Goal: Navigation & Orientation: Find specific page/section

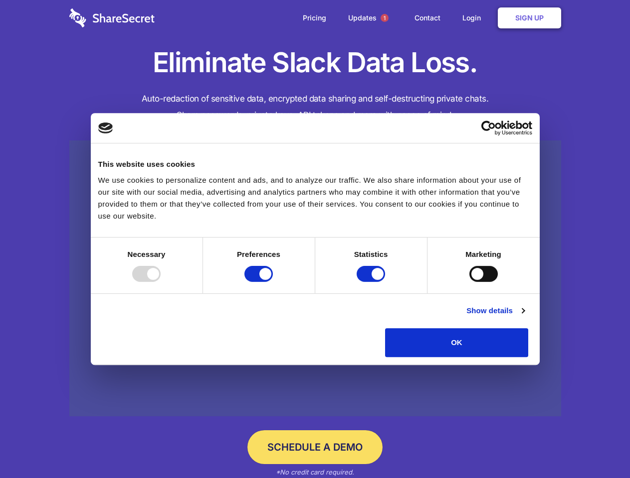
click at [160, 282] on div at bounding box center [146, 274] width 28 height 16
click at [273, 282] on input "Preferences" at bounding box center [258, 274] width 28 height 16
checkbox input "false"
click at [372, 282] on input "Statistics" at bounding box center [370, 274] width 28 height 16
checkbox input "false"
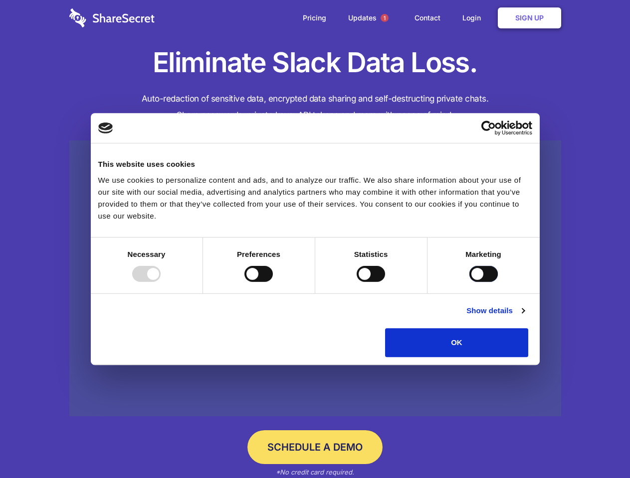
click at [469, 282] on input "Marketing" at bounding box center [483, 274] width 28 height 16
checkbox input "true"
click at [524, 317] on link "Show details" at bounding box center [495, 311] width 58 height 12
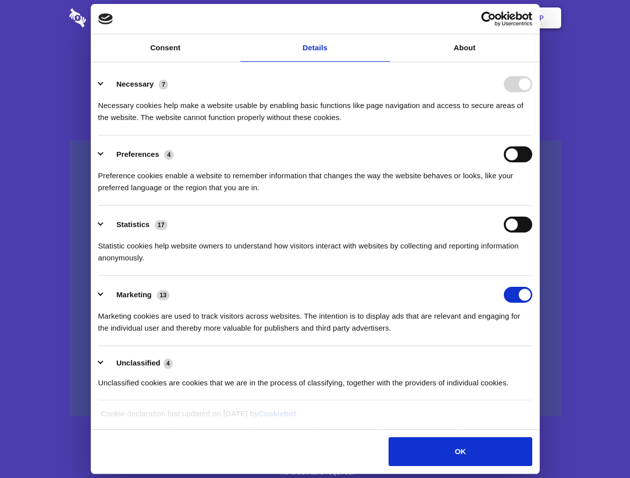
click at [532, 194] on div "Preferences 4 Preference cookies enable a website to remember information that …" at bounding box center [315, 170] width 434 height 47
click at [384, 18] on span "1" at bounding box center [384, 18] width 8 height 8
